Goal: Information Seeking & Learning: Check status

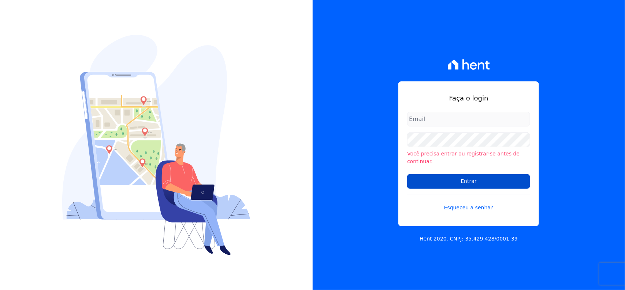
type input "[EMAIL_ADDRESS][DOMAIN_NAME]"
click at [493, 176] on input "Entrar" at bounding box center [468, 181] width 123 height 15
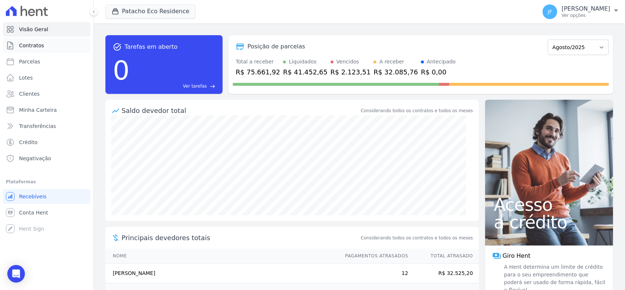
click at [37, 48] on span "Contratos" at bounding box center [31, 45] width 25 height 7
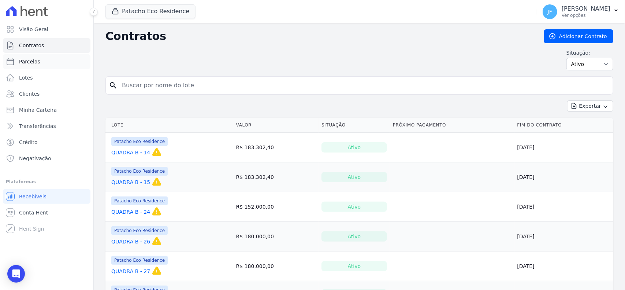
click at [33, 61] on span "Parcelas" at bounding box center [29, 61] width 21 height 7
select select
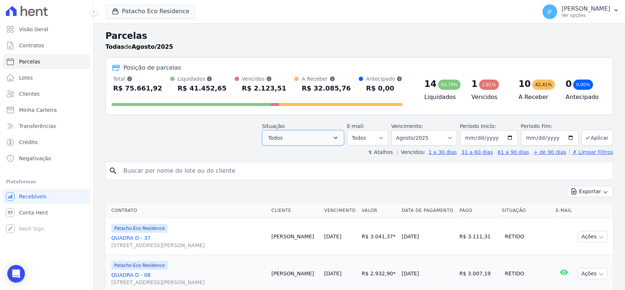
click at [309, 142] on button "Todos" at bounding box center [303, 137] width 82 height 15
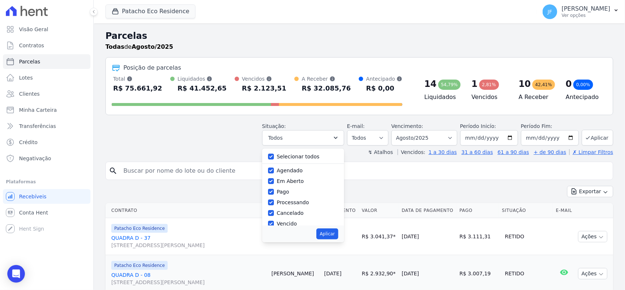
click at [302, 157] on label "Selecionar todos" at bounding box center [298, 156] width 43 height 6
click at [274, 157] on input "Selecionar todos" at bounding box center [271, 156] width 6 height 6
checkbox input "false"
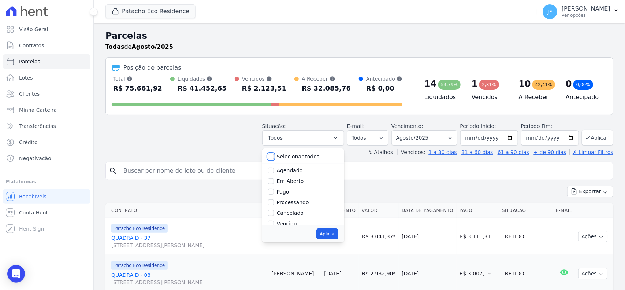
checkbox input "false"
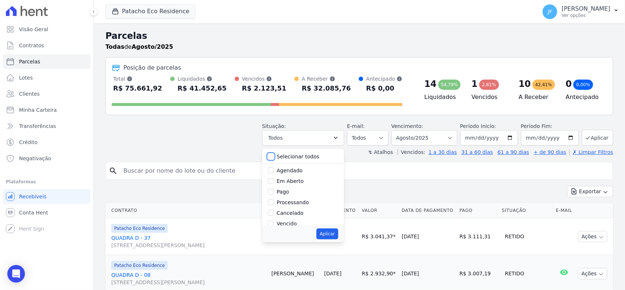
checkbox input "false"
click at [288, 223] on label "Vencido" at bounding box center [287, 223] width 20 height 6
click at [274, 223] on input "Vencido" at bounding box center [271, 223] width 6 height 6
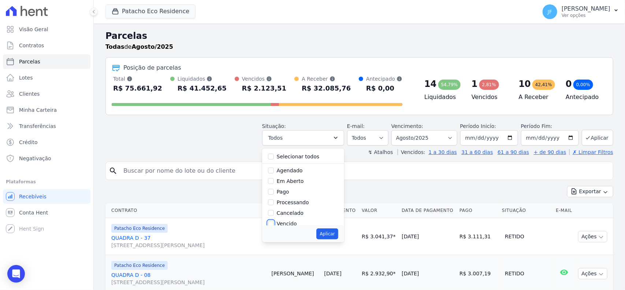
checkbox input "true"
click at [331, 233] on button "Aplicar" at bounding box center [327, 233] width 22 height 11
select select "overdue"
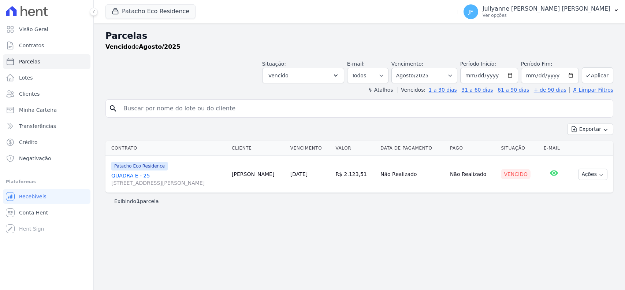
select select
click at [30, 141] on span "Crédito" at bounding box center [28, 141] width 19 height 7
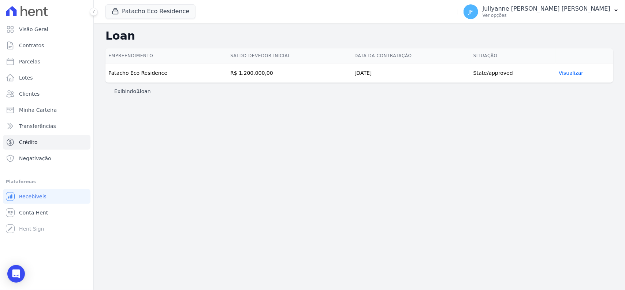
click at [578, 74] on link "Visualizar" at bounding box center [571, 73] width 25 height 6
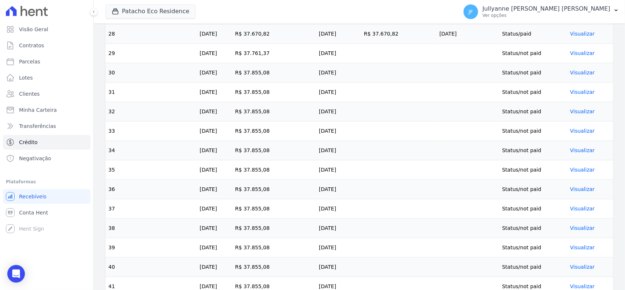
scroll to position [778, 0]
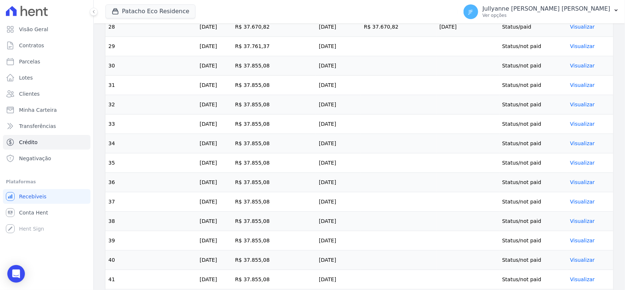
click at [576, 49] on link "Visualizar" at bounding box center [582, 46] width 25 height 6
click at [575, 48] on link "Visualizar" at bounding box center [582, 46] width 25 height 6
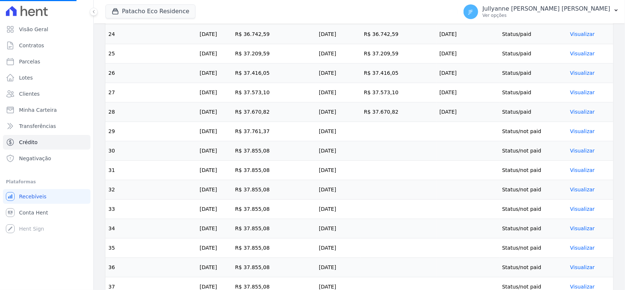
scroll to position [686, 0]
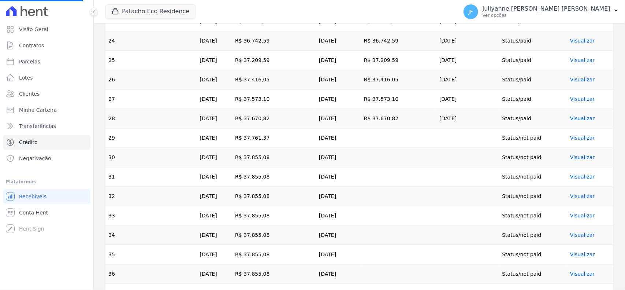
click at [573, 141] on link "Visualizar" at bounding box center [582, 138] width 25 height 6
click at [575, 139] on link "Visualizar" at bounding box center [582, 138] width 25 height 6
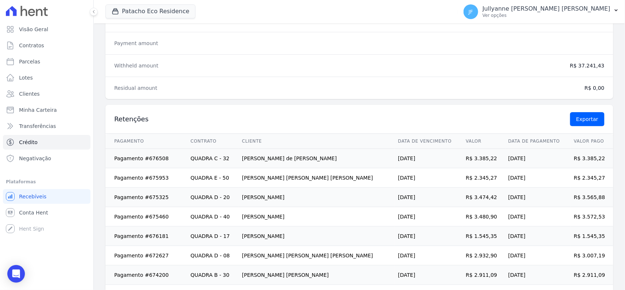
scroll to position [183, 0]
